Goal: Information Seeking & Learning: Learn about a topic

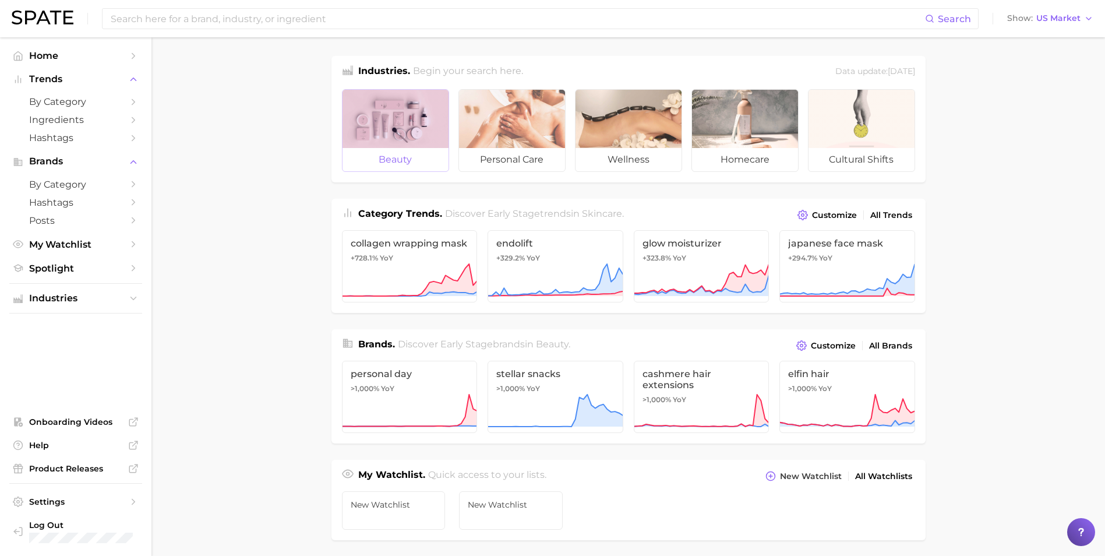
click at [420, 132] on div at bounding box center [396, 119] width 106 height 58
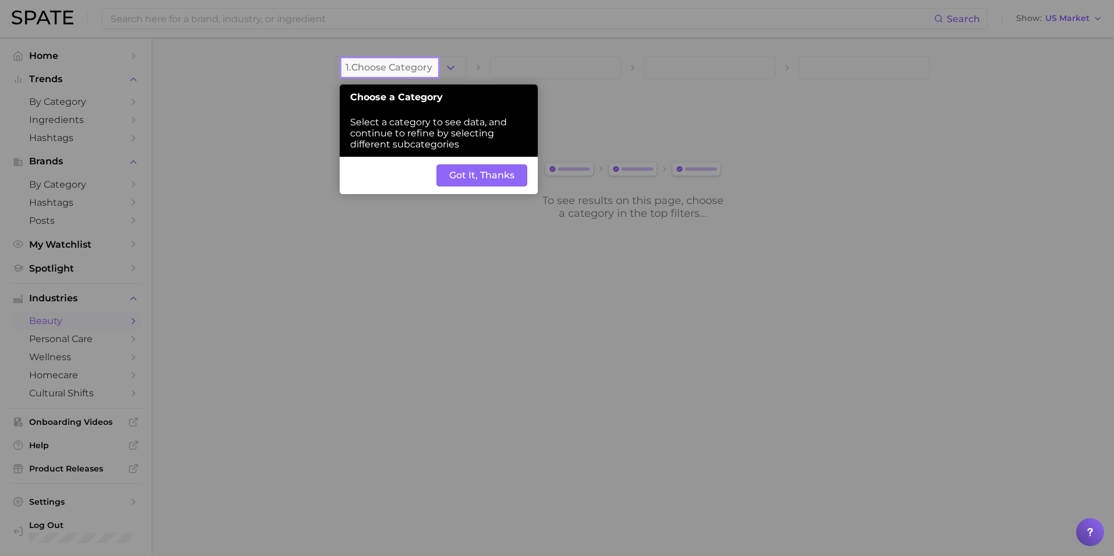
click at [468, 180] on button "Got It, Thanks" at bounding box center [481, 175] width 91 height 22
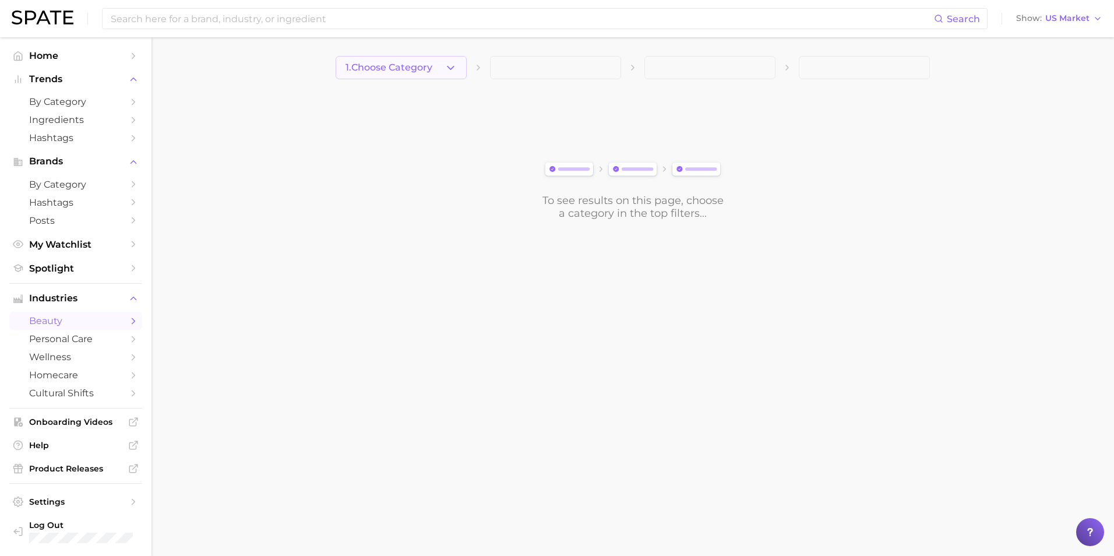
click at [452, 72] on icon "button" at bounding box center [451, 68] width 12 height 12
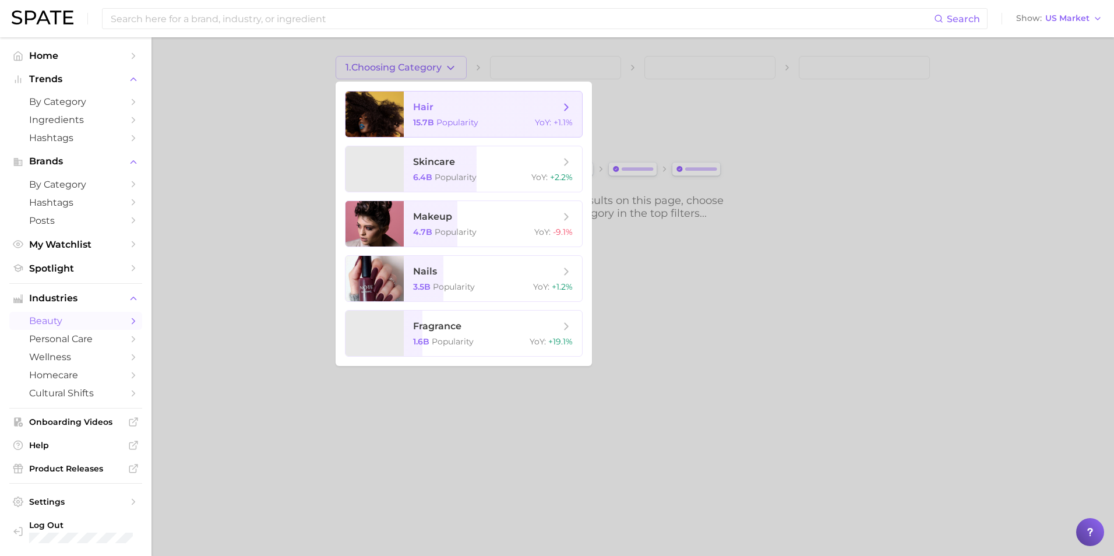
click at [431, 125] on span "15.7b" at bounding box center [423, 122] width 21 height 10
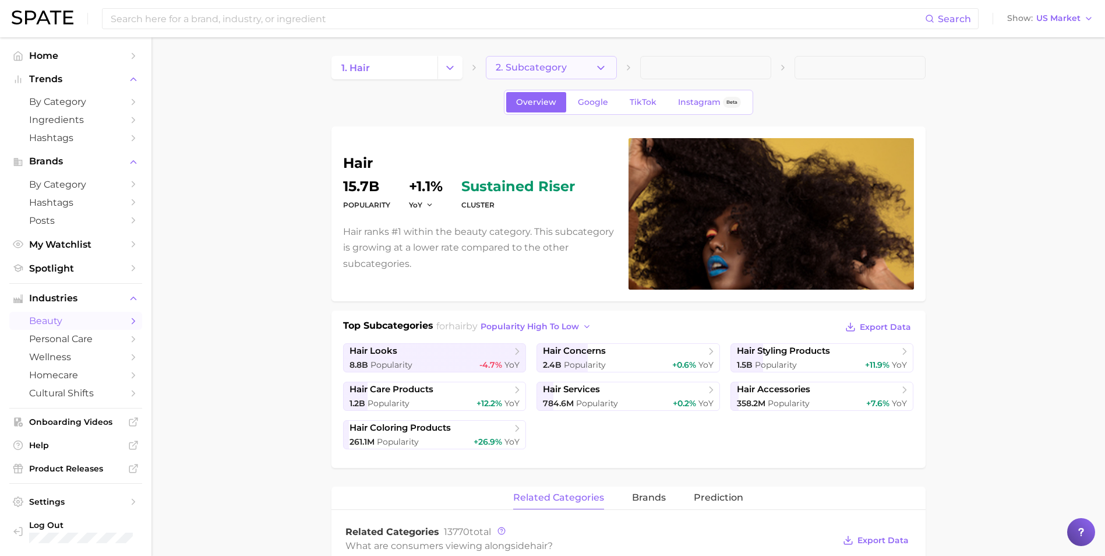
click at [588, 68] on button "2. Subcategory" at bounding box center [551, 67] width 131 height 23
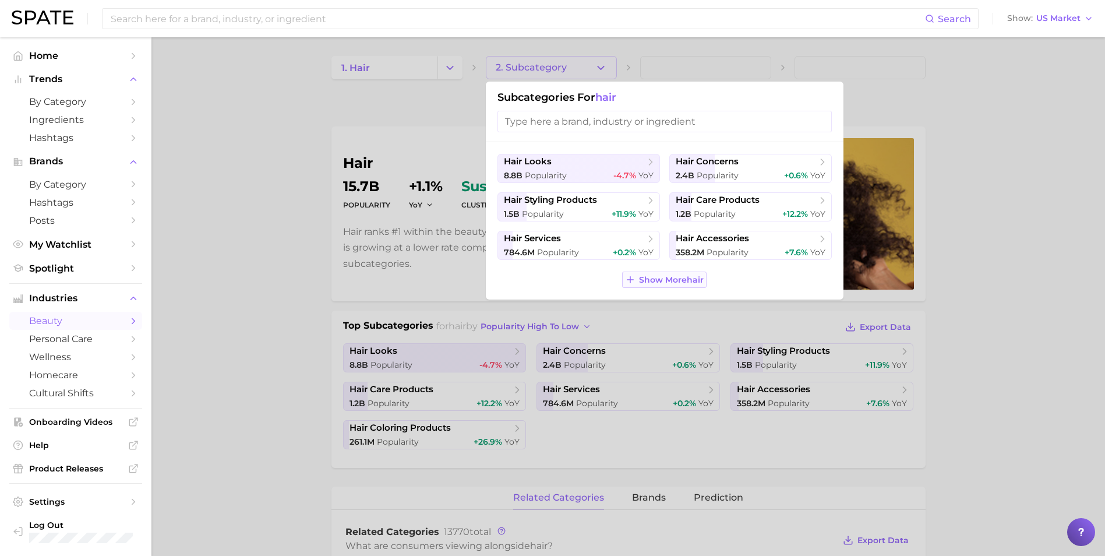
click at [666, 279] on span "Show More hair" at bounding box center [671, 280] width 65 height 10
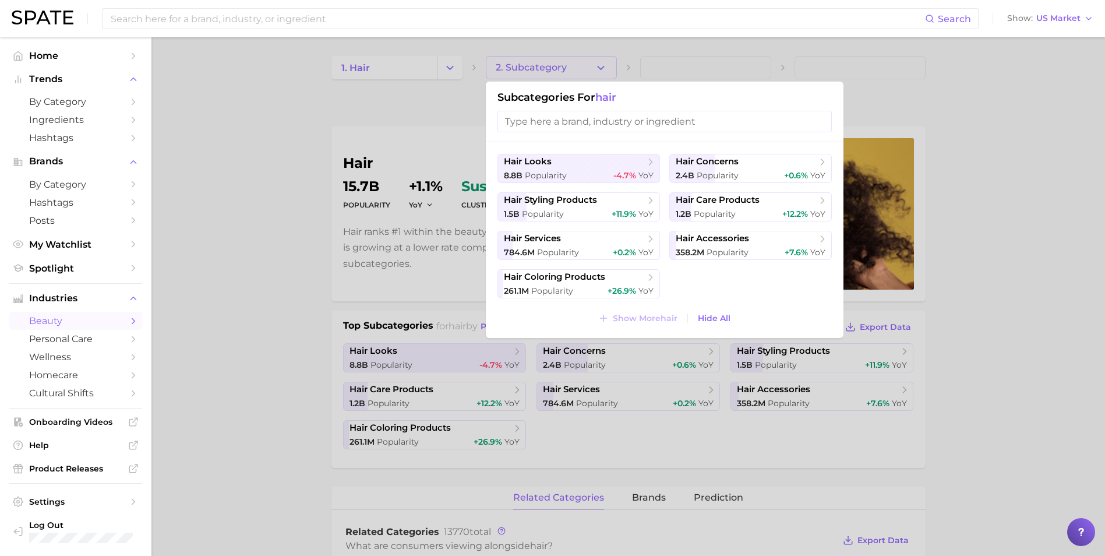
click at [652, 124] on input "search" at bounding box center [665, 122] width 334 height 22
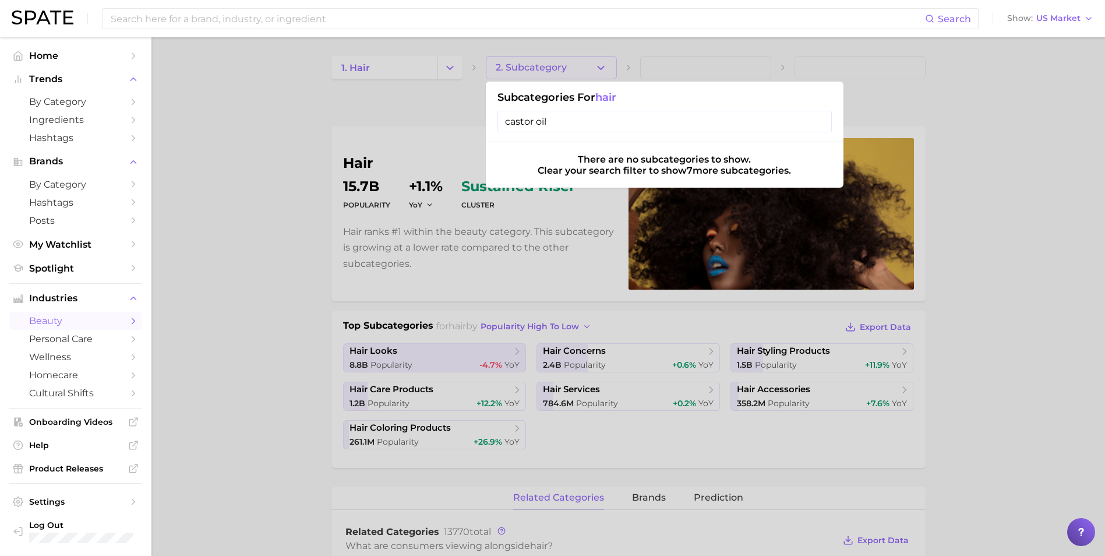
type input "castor oil"
click at [474, 84] on div at bounding box center [552, 278] width 1105 height 556
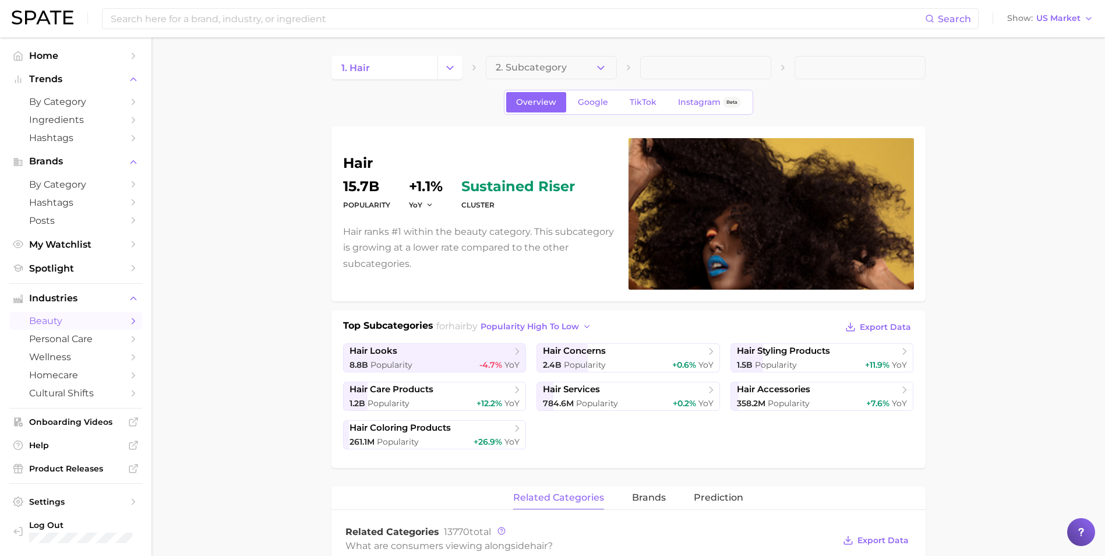
click at [666, 66] on span at bounding box center [705, 67] width 131 height 23
click at [588, 72] on button "2. Subcategory" at bounding box center [551, 67] width 131 height 23
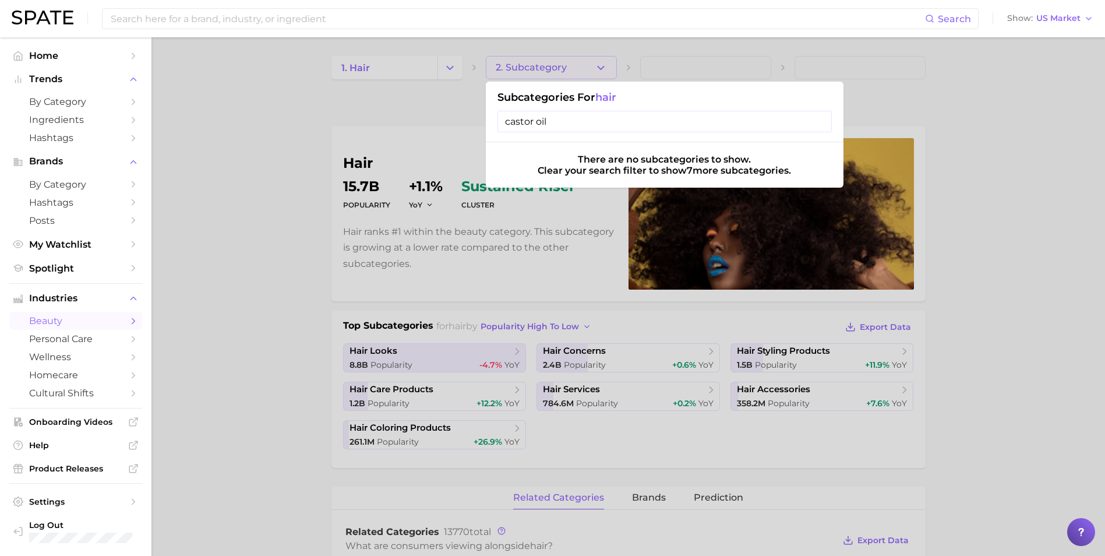
drag, startPoint x: 554, startPoint y: 129, endPoint x: 498, endPoint y: 131, distance: 56.0
click at [499, 131] on input "castor oil" at bounding box center [665, 122] width 334 height 22
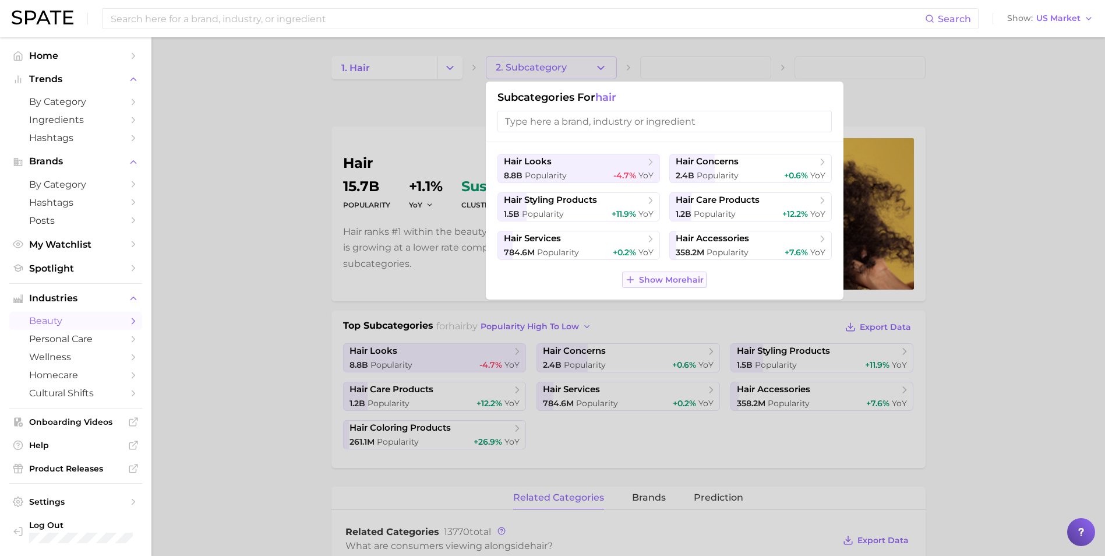
click at [671, 275] on span "Show More hair" at bounding box center [671, 280] width 65 height 10
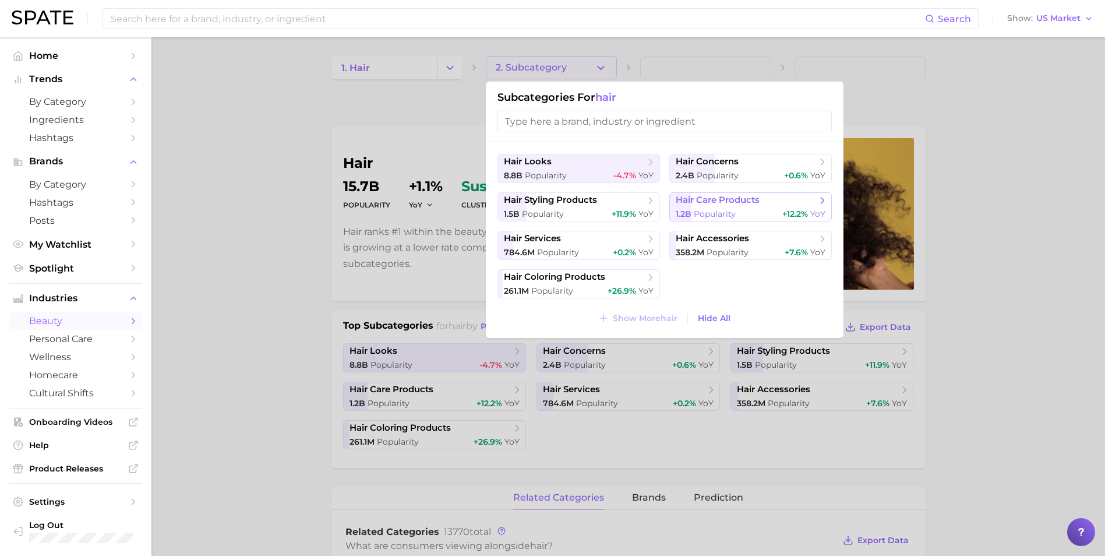
click at [724, 199] on span "hair care products" at bounding box center [718, 200] width 84 height 11
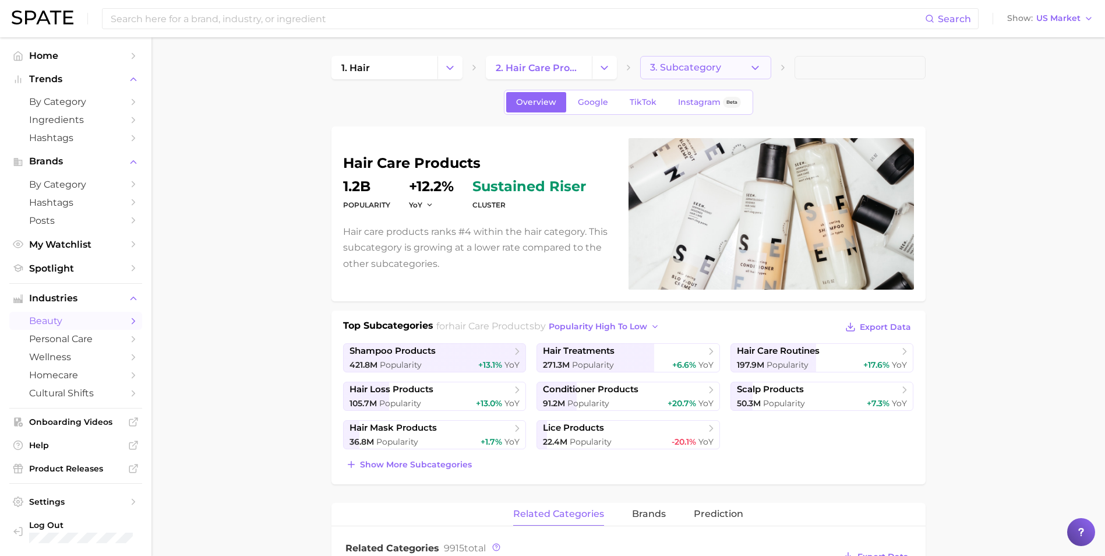
click at [682, 68] on span "3. Subcategory" at bounding box center [685, 67] width 71 height 10
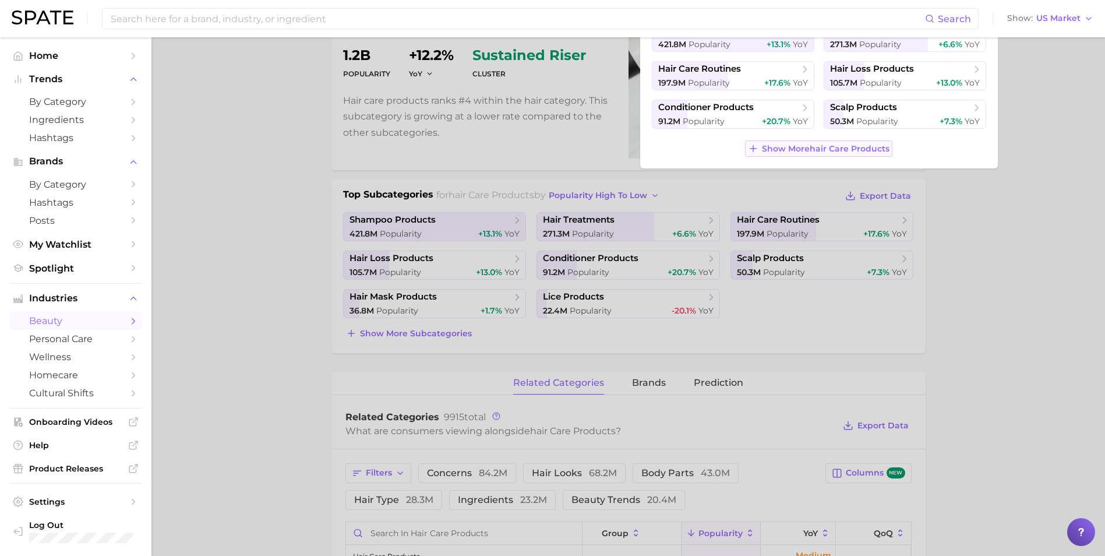
scroll to position [58, 0]
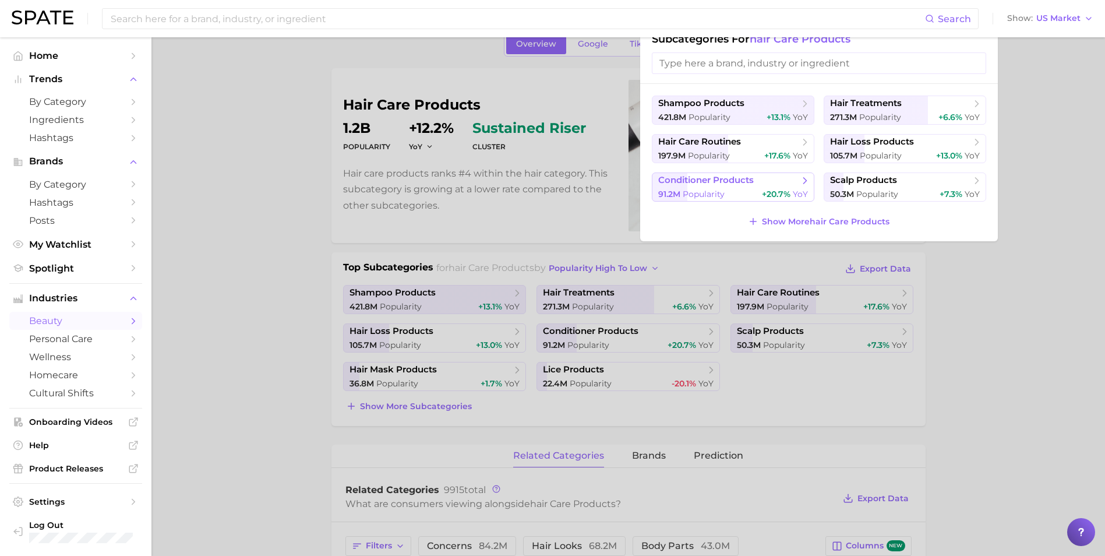
click at [778, 201] on button "conditioner products 91.2m Popularity +20.7% YoY" at bounding box center [733, 186] width 163 height 29
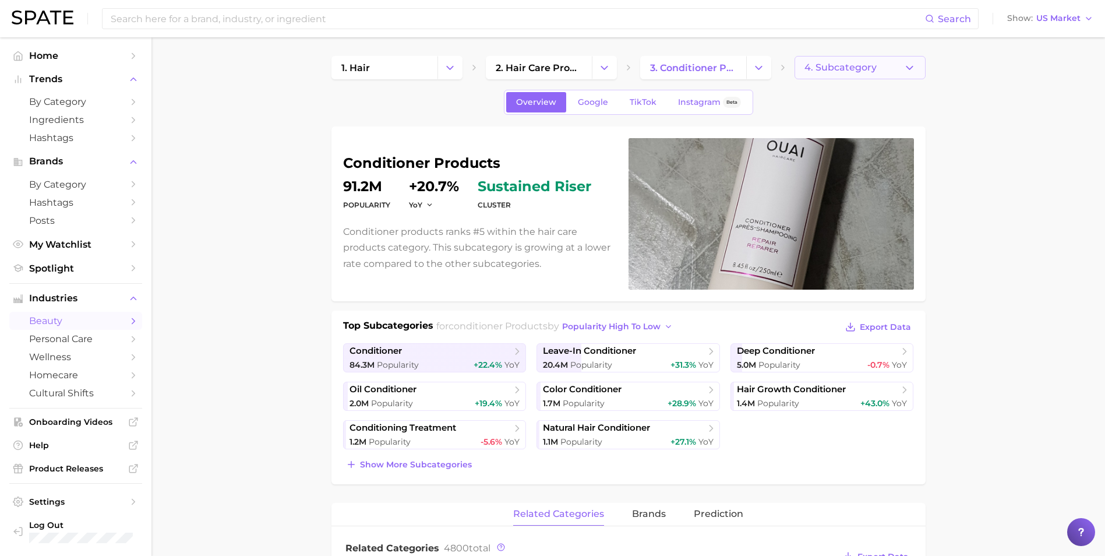
click at [820, 65] on span "4. Subcategory" at bounding box center [841, 67] width 72 height 10
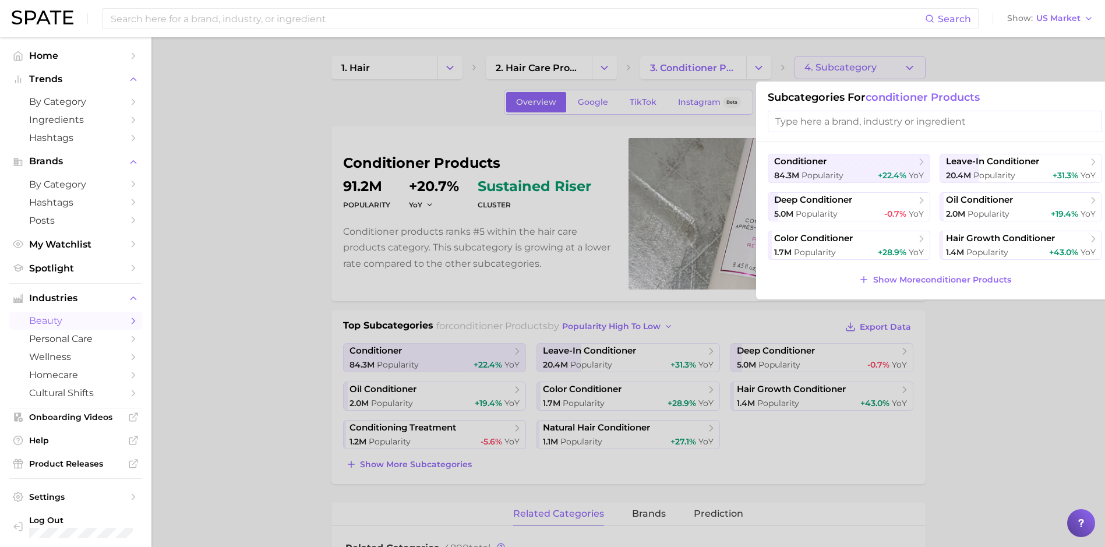
click at [813, 119] on input "search" at bounding box center [935, 122] width 334 height 22
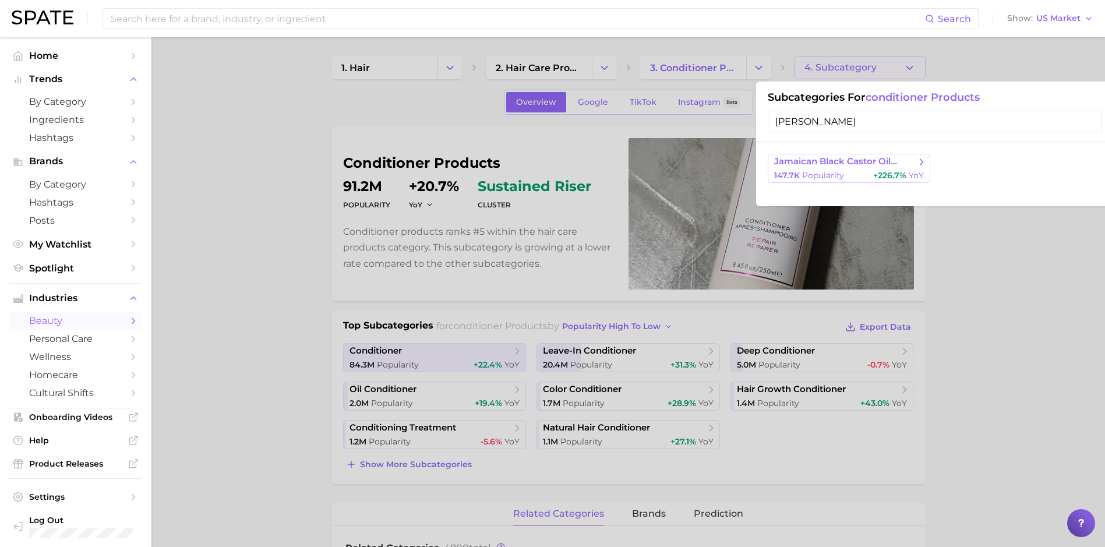
type input "[PERSON_NAME]"
click at [790, 157] on span "jamaican black castor oil leave in conditioner" at bounding box center [845, 161] width 142 height 11
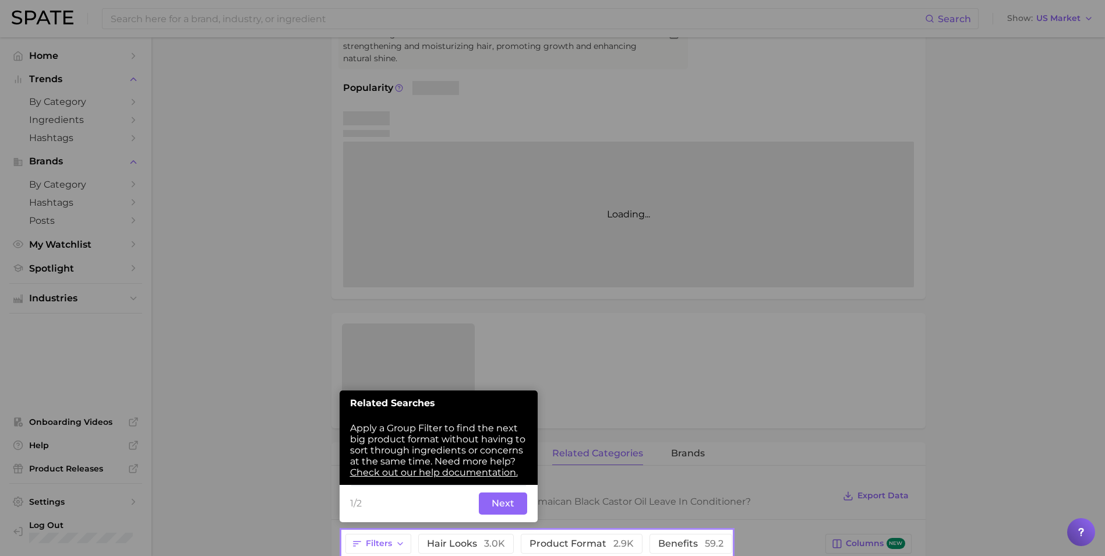
scroll to position [147, 0]
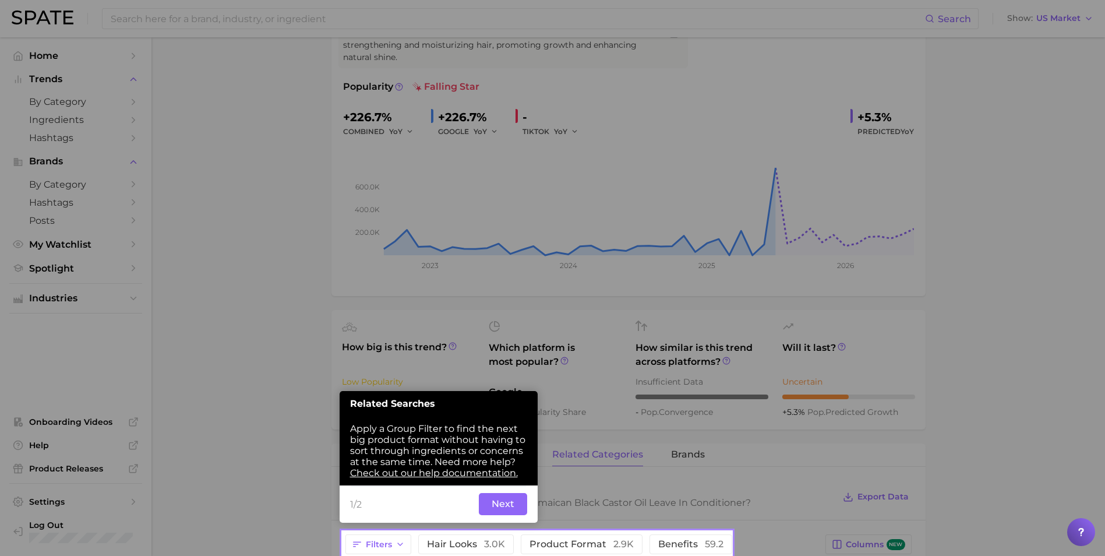
click at [498, 501] on button "Next" at bounding box center [503, 504] width 48 height 22
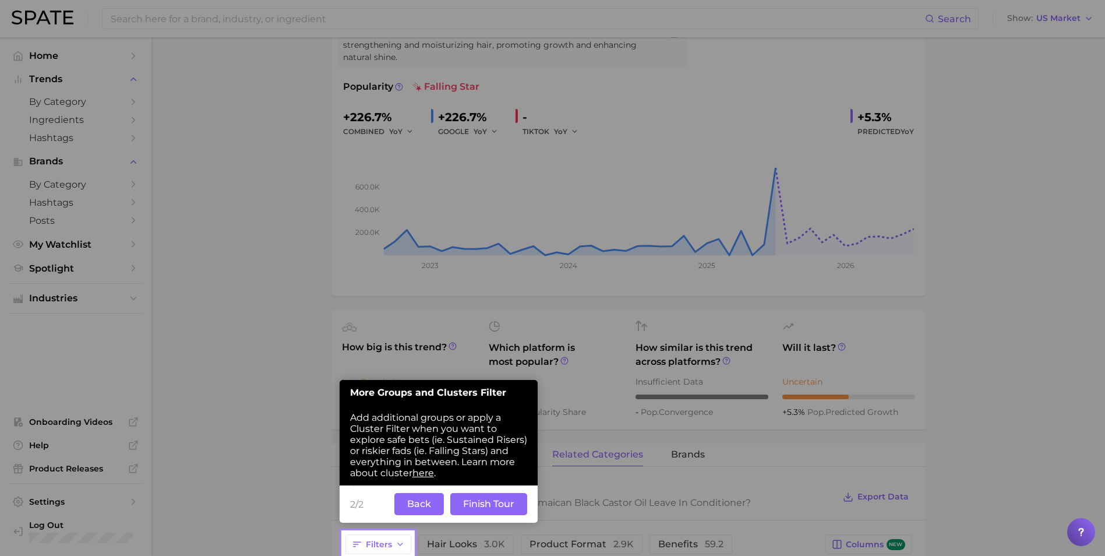
click at [410, 504] on button "Back" at bounding box center [420, 504] width 50 height 22
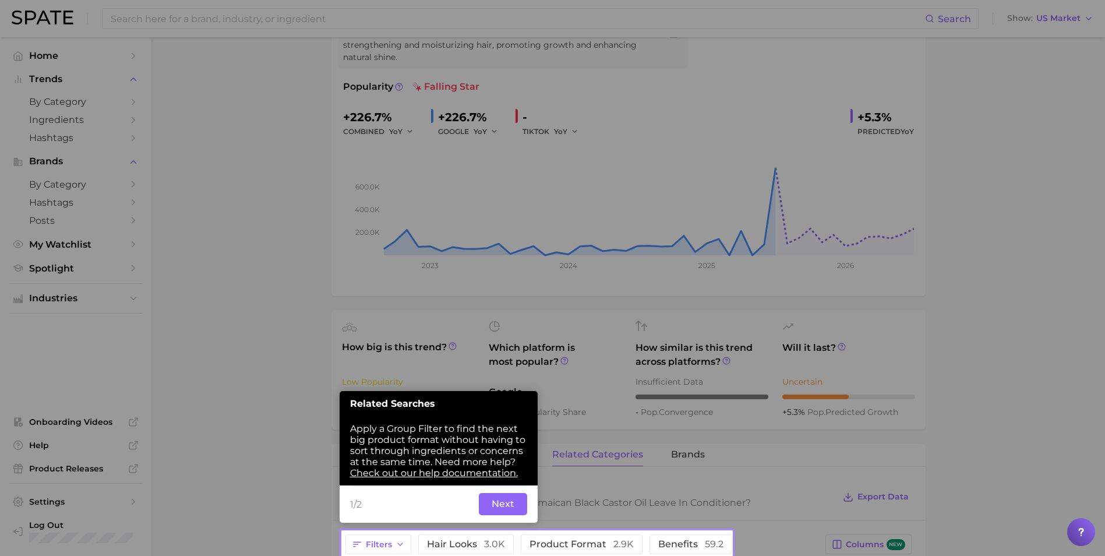
click at [506, 509] on button "Next" at bounding box center [503, 504] width 48 height 22
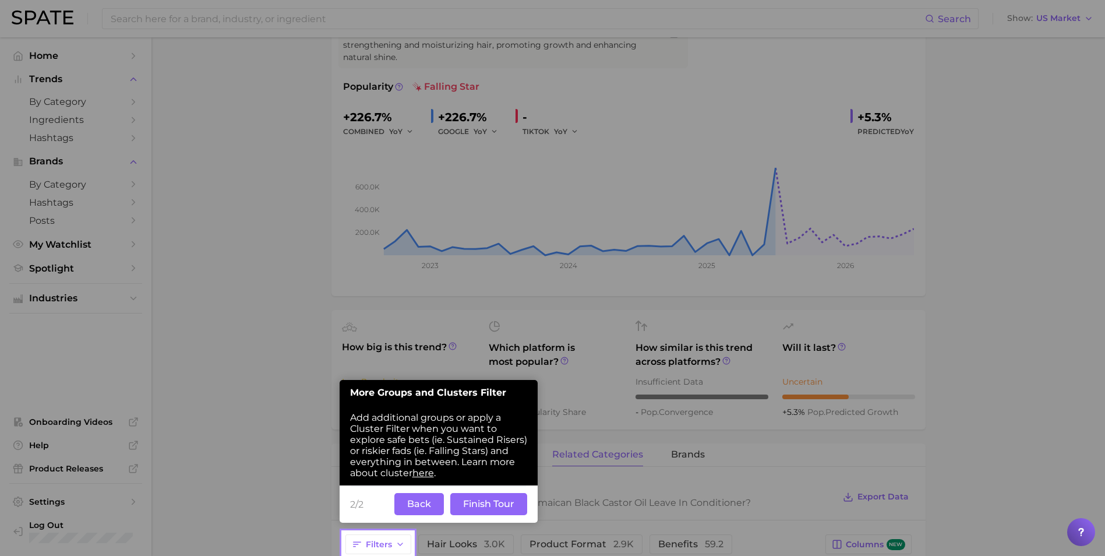
click at [479, 505] on button "Finish Tour" at bounding box center [488, 504] width 77 height 22
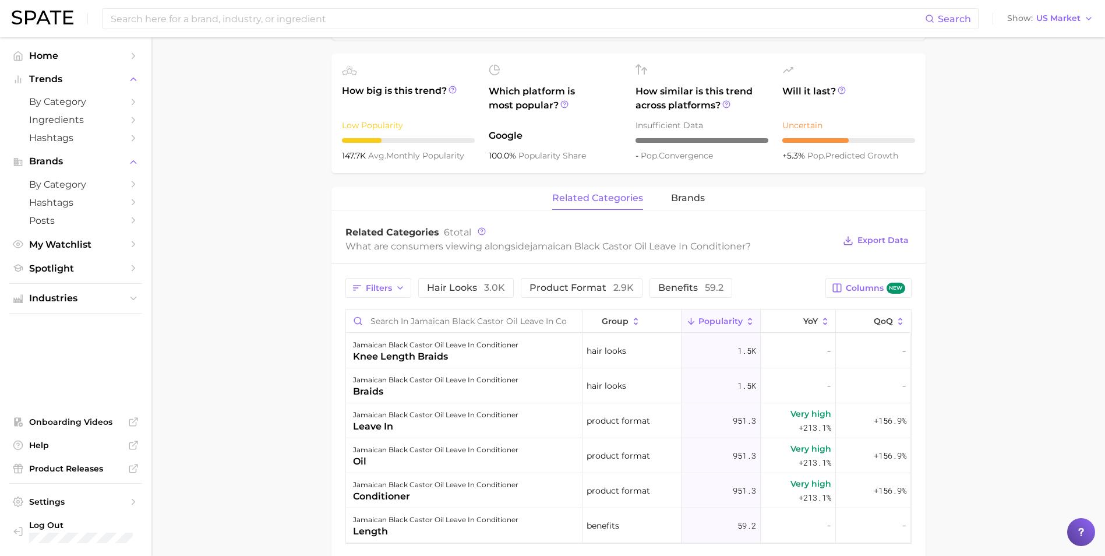
scroll to position [524, 0]
